Goal: Navigation & Orientation: Understand site structure

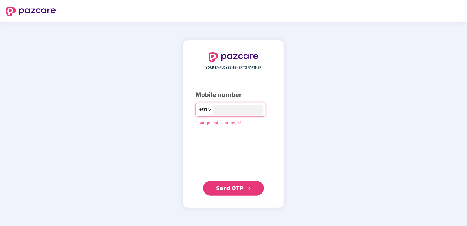
type input "**********"
click at [240, 191] on span "Send OTP" at bounding box center [233, 188] width 35 height 9
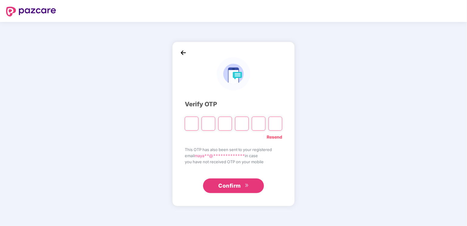
type input "*"
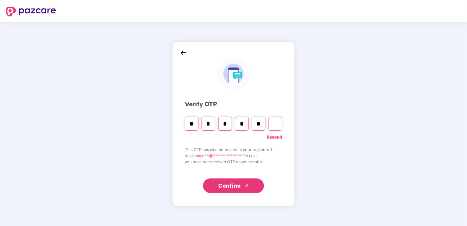
type input "*"
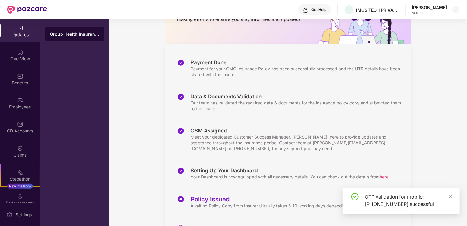
scroll to position [98, 0]
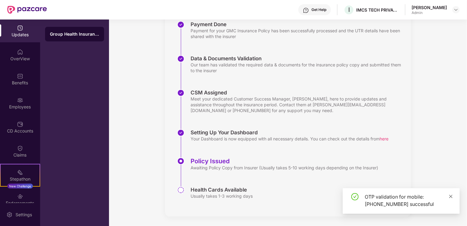
click at [452, 197] on icon "close" at bounding box center [451, 196] width 4 height 4
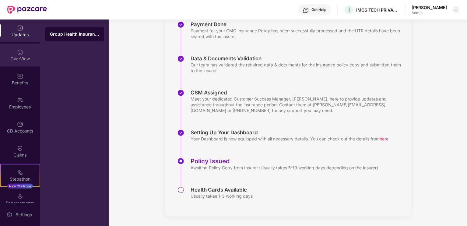
click at [16, 56] on div "OverView" at bounding box center [20, 59] width 40 height 6
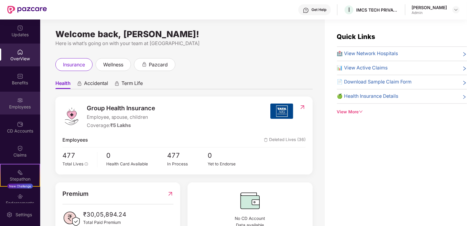
click at [16, 107] on div "Employees" at bounding box center [20, 107] width 40 height 6
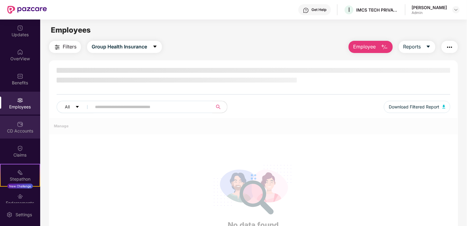
click at [21, 129] on div "CD Accounts" at bounding box center [20, 131] width 40 height 6
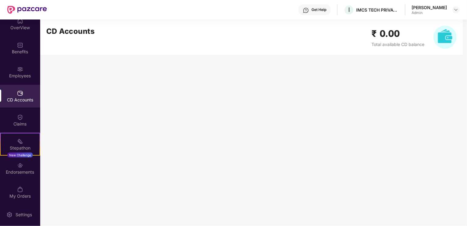
scroll to position [33, 0]
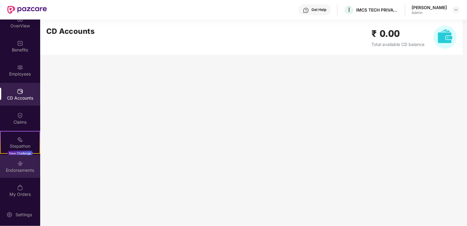
click at [17, 172] on div "Endorsements" at bounding box center [20, 170] width 40 height 6
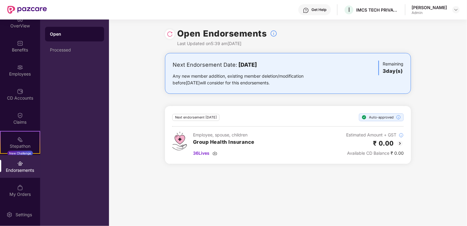
click at [224, 188] on div "Open Endorsements Last Updated on 5:39 am[DATE] Next Endorsement Date: [DATE] A…" at bounding box center [288, 123] width 358 height 207
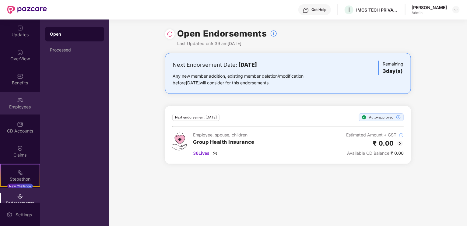
click at [17, 113] on div "Employees" at bounding box center [20, 103] width 40 height 23
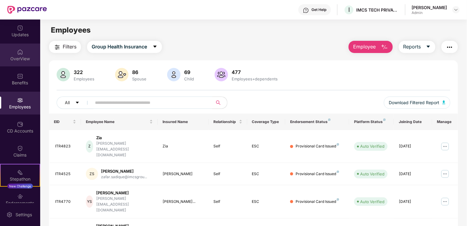
click at [22, 54] on div "OverView" at bounding box center [20, 55] width 40 height 23
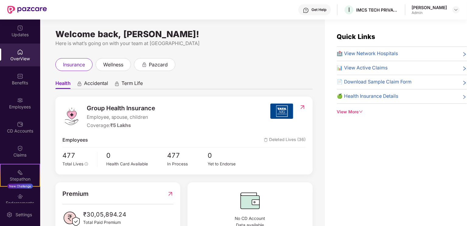
click at [278, 137] on span "Deleted Lives (36)" at bounding box center [285, 141] width 42 height 8
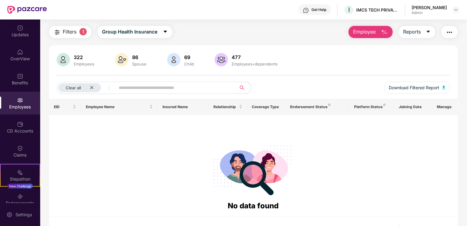
scroll to position [27, 0]
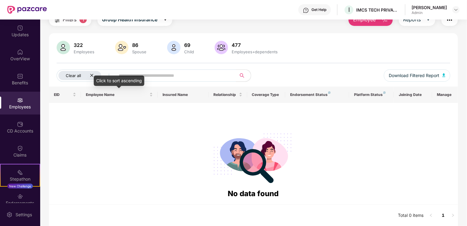
click at [91, 77] on icon "close" at bounding box center [92, 75] width 4 height 4
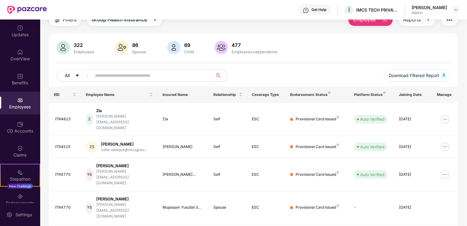
click at [72, 75] on button "All" at bounding box center [75, 75] width 37 height 12
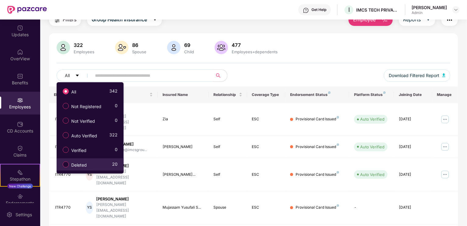
click at [81, 166] on span "Deleted" at bounding box center [79, 165] width 20 height 7
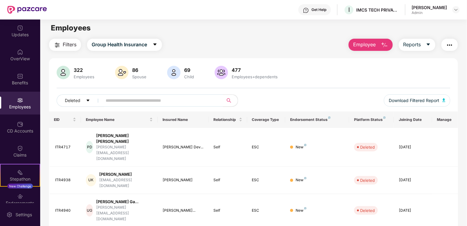
scroll to position [0, 0]
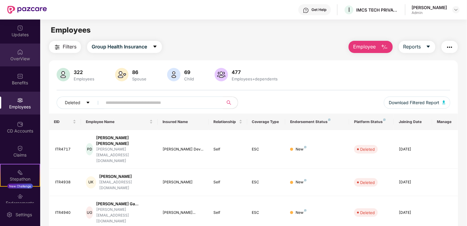
click at [25, 59] on div "OverView" at bounding box center [20, 59] width 40 height 6
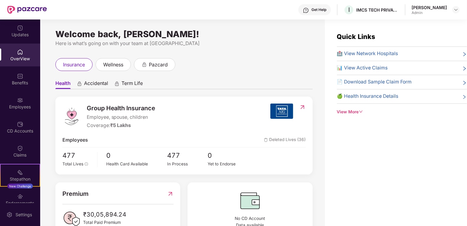
click at [302, 107] on img at bounding box center [303, 107] width 6 height 6
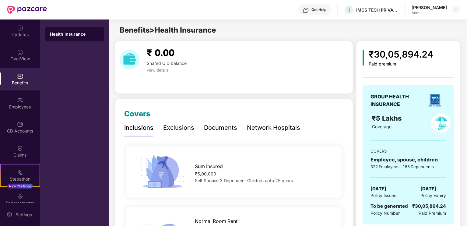
click at [23, 75] on div "Benefits" at bounding box center [20, 79] width 40 height 23
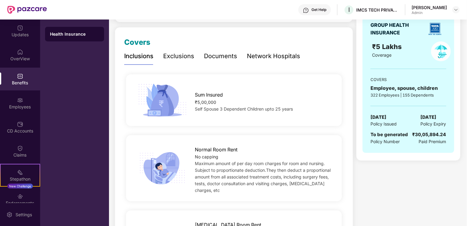
scroll to position [122, 0]
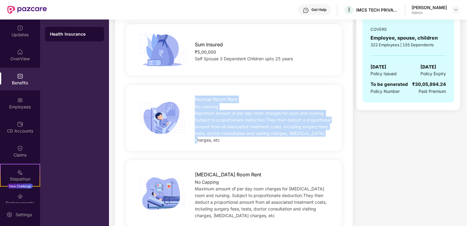
drag, startPoint x: 326, startPoint y: 135, endPoint x: 194, endPoint y: 97, distance: 137.2
click at [194, 97] on div "Normal Room Rent No capping Maximum amount of per day room charges for room and…" at bounding box center [263, 118] width 157 height 51
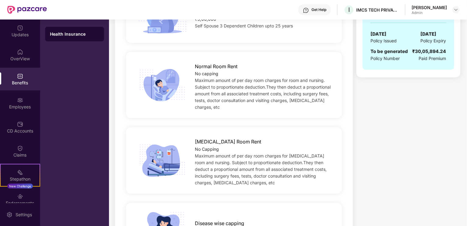
scroll to position [0, 0]
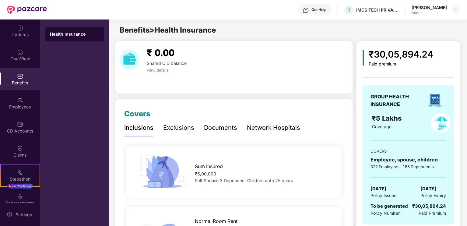
click at [88, 100] on div "Health Insurance" at bounding box center [74, 123] width 69 height 207
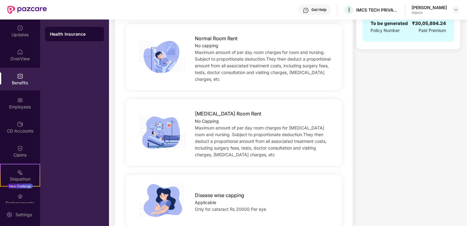
scroll to position [244, 0]
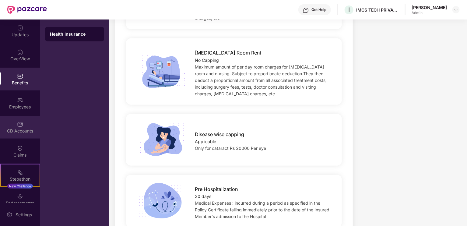
click at [23, 122] on div "CD Accounts" at bounding box center [20, 127] width 40 height 23
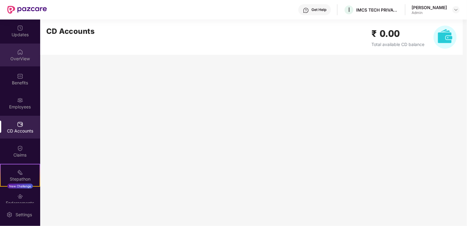
click at [22, 56] on div "OverView" at bounding box center [20, 59] width 40 height 6
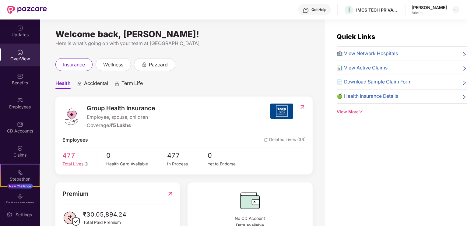
click at [74, 163] on span "Total Lives" at bounding box center [72, 163] width 21 height 5
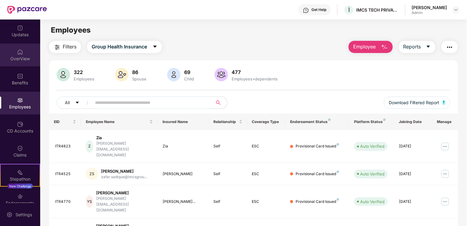
click at [20, 64] on div "OverView" at bounding box center [20, 55] width 40 height 23
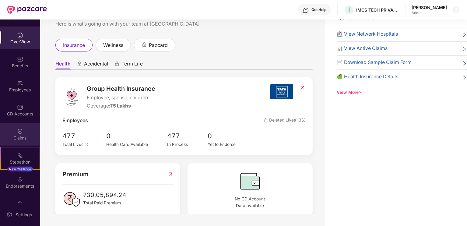
scroll to position [33, 0]
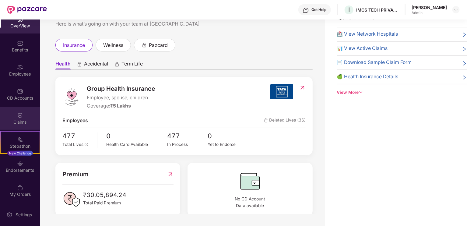
click at [20, 118] on img at bounding box center [20, 115] width 6 height 6
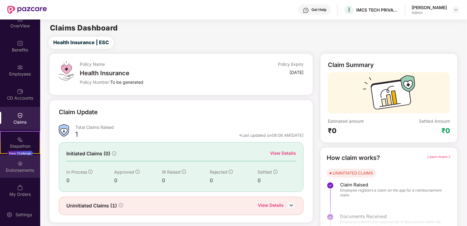
click at [17, 165] on img at bounding box center [20, 164] width 6 height 6
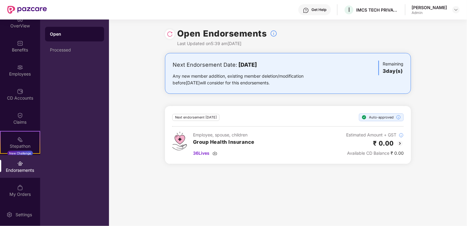
click at [432, 9] on div "[PERSON_NAME]" at bounding box center [429, 8] width 35 height 6
click at [457, 9] on img at bounding box center [456, 9] width 5 height 5
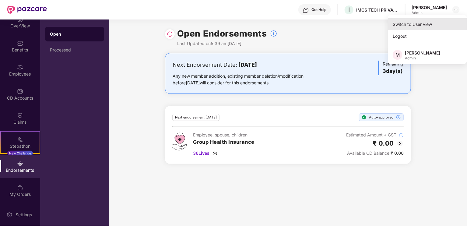
click at [435, 23] on div "Switch to User view" at bounding box center [427, 24] width 79 height 12
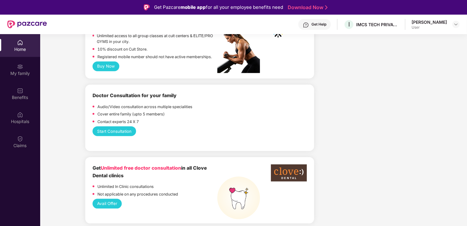
scroll to position [274, 0]
click at [126, 131] on button "Start Consultation" at bounding box center [115, 131] width 44 height 10
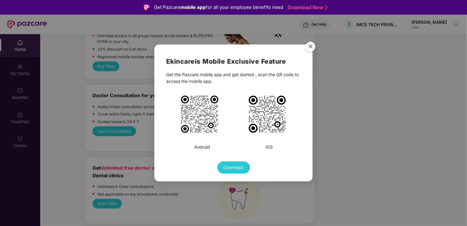
click at [310, 45] on img "Close" at bounding box center [310, 47] width 17 height 17
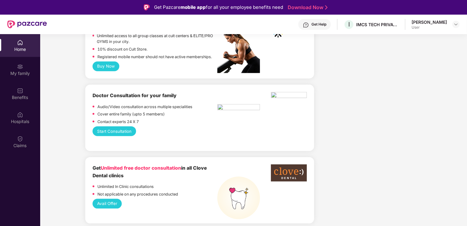
scroll to position [183, 0]
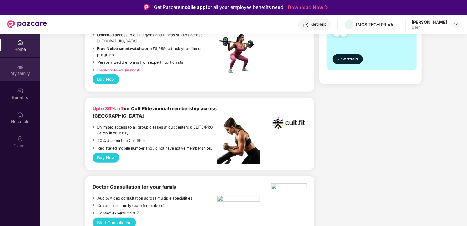
click at [20, 70] on div "My family" at bounding box center [20, 69] width 40 height 23
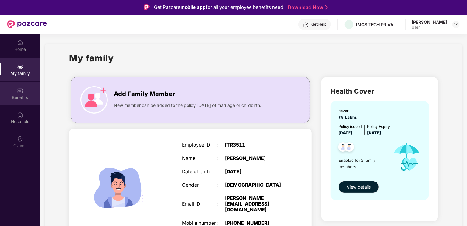
click at [14, 96] on div "Benefits" at bounding box center [20, 97] width 40 height 6
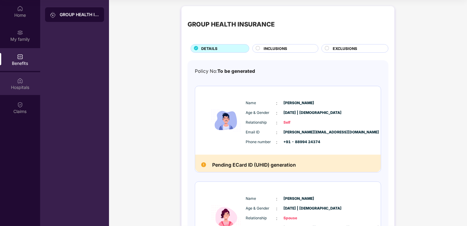
click at [24, 86] on div "Hospitals" at bounding box center [20, 87] width 40 height 6
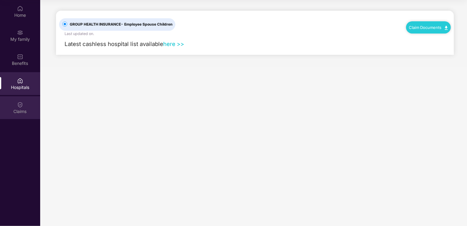
click at [30, 107] on div "Claims" at bounding box center [20, 107] width 40 height 23
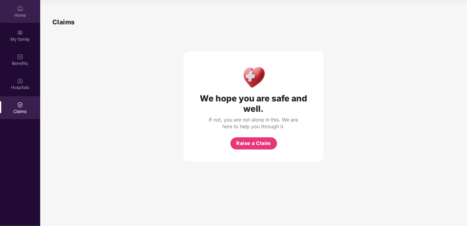
click at [28, 18] on div "Home" at bounding box center [20, 15] width 40 height 6
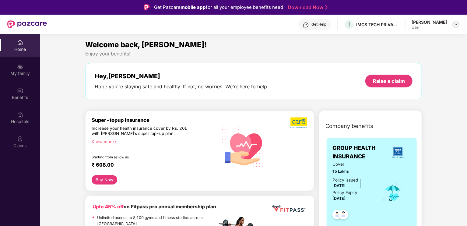
click at [456, 25] on img at bounding box center [456, 24] width 5 height 5
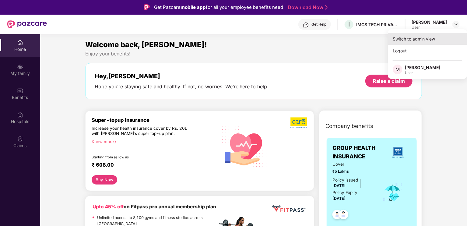
click at [424, 36] on div "Switch to admin view" at bounding box center [427, 39] width 79 height 12
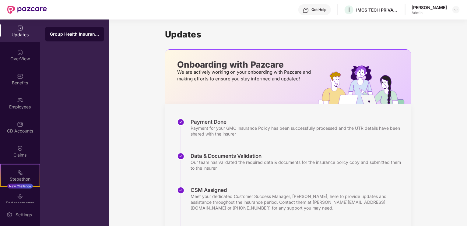
scroll to position [98, 0]
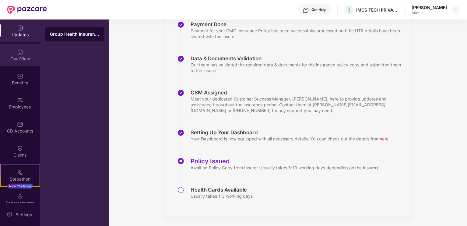
click at [18, 62] on div "OverView" at bounding box center [20, 55] width 40 height 23
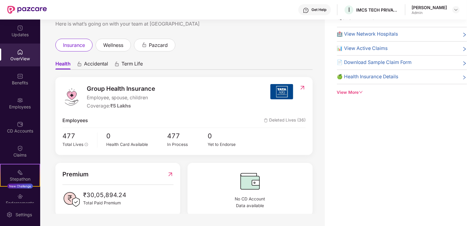
click at [280, 119] on span "Deleted Lives (36)" at bounding box center [285, 121] width 42 height 8
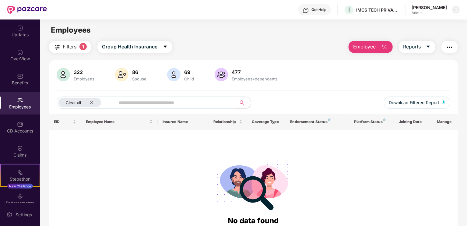
click at [459, 8] on div at bounding box center [456, 9] width 7 height 7
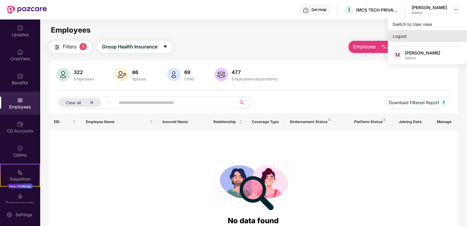
click at [407, 37] on div "Logout" at bounding box center [427, 36] width 79 height 12
